Goal: Task Accomplishment & Management: Use online tool/utility

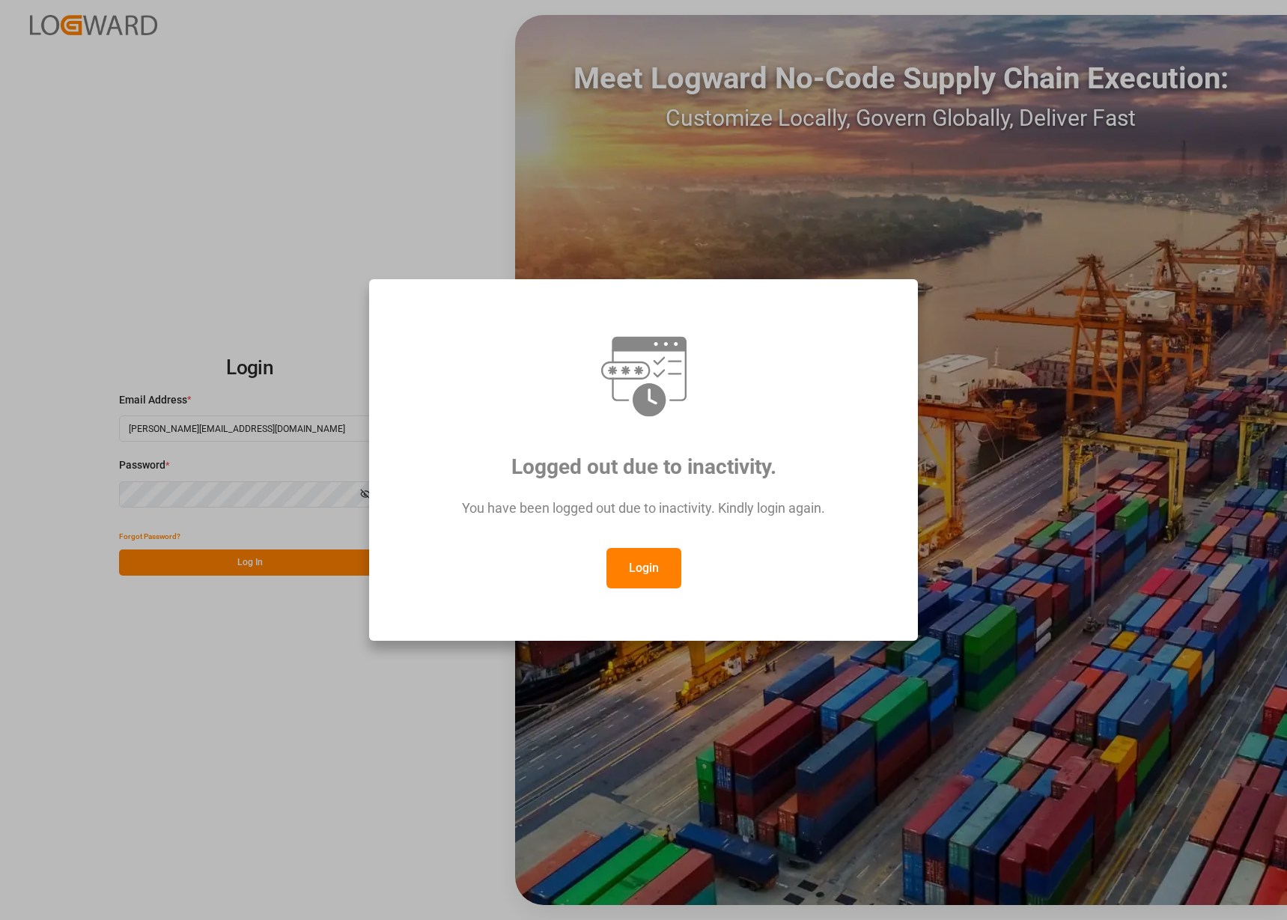
click at [633, 553] on button "Login" at bounding box center [644, 568] width 75 height 40
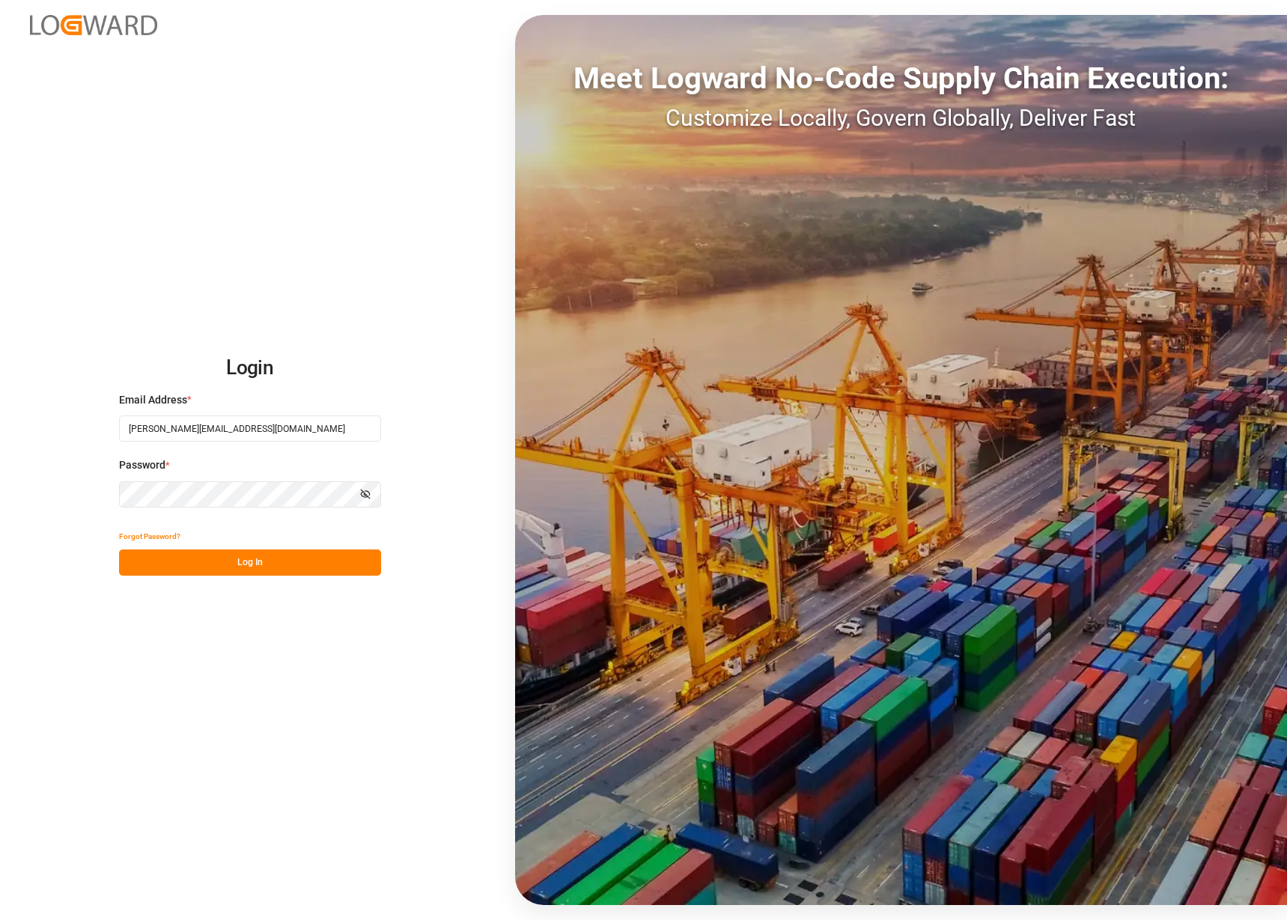
click at [297, 560] on button "Log In" at bounding box center [250, 563] width 262 height 26
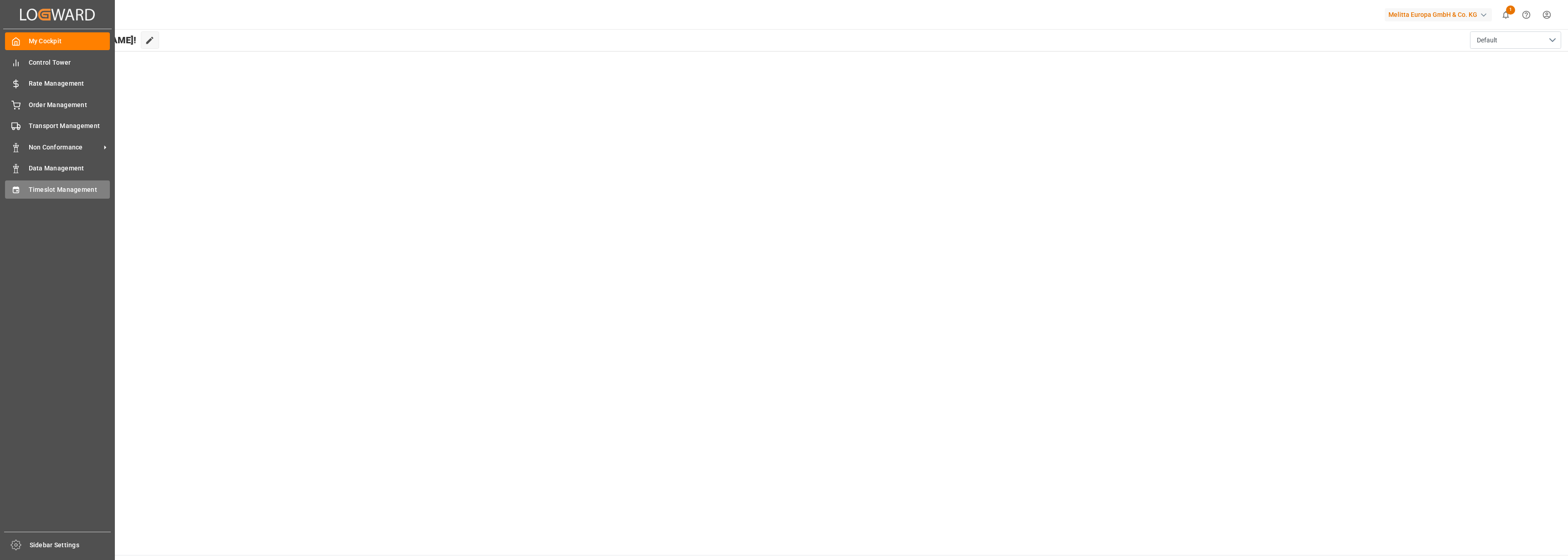
click at [22, 184] on div "Timeslot Management Timeslot Management" at bounding box center [57, 189] width 105 height 18
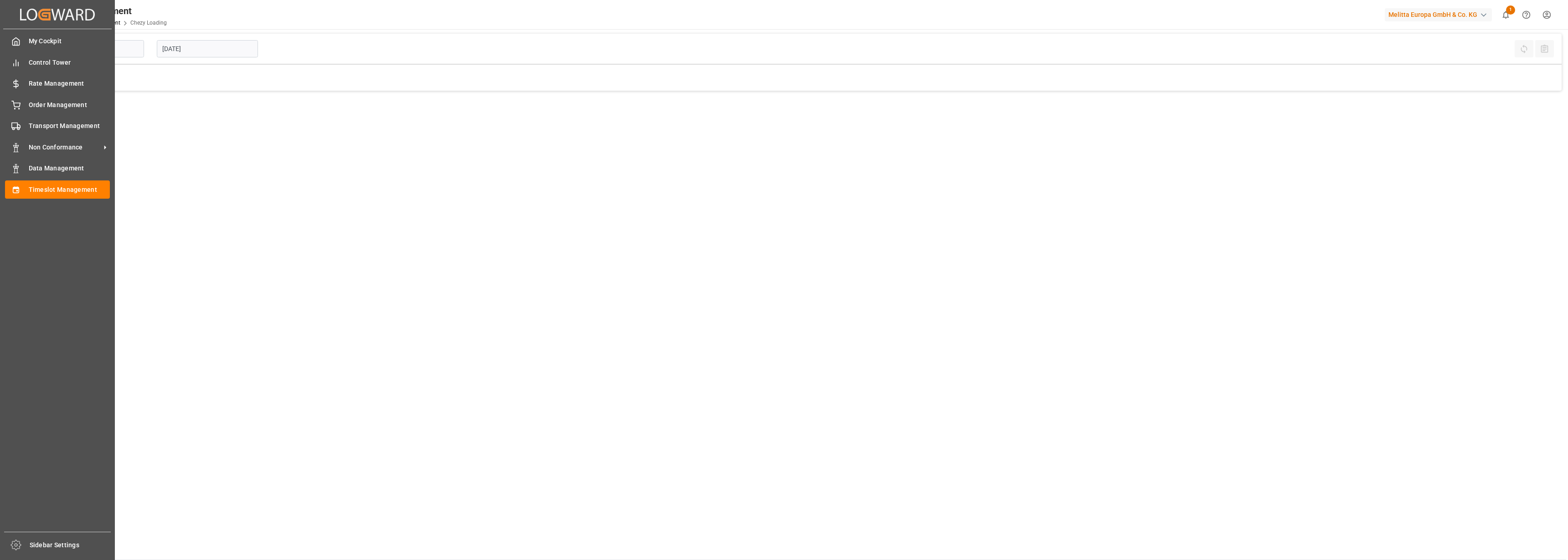
type input "Chezy Loading"
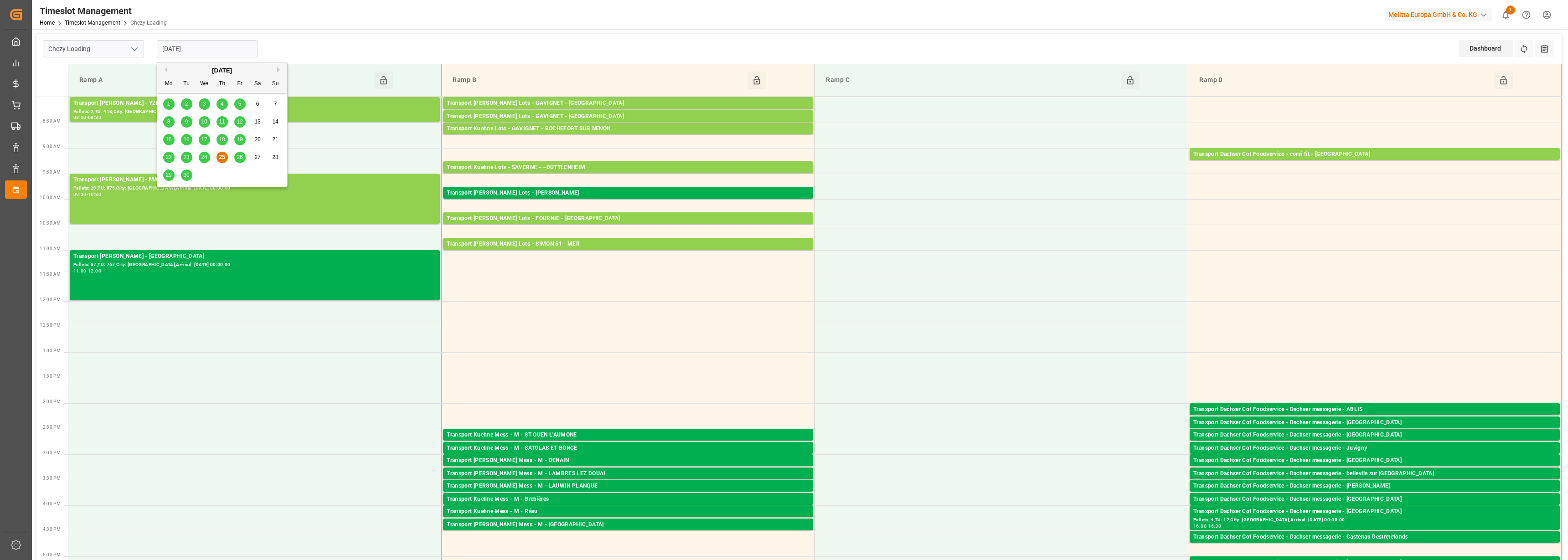
click at [175, 53] on input "[DATE]" at bounding box center [208, 49] width 101 height 17
click at [242, 155] on span "26" at bounding box center [240, 157] width 6 height 6
type input "[DATE]"
